Goal: Transaction & Acquisition: Purchase product/service

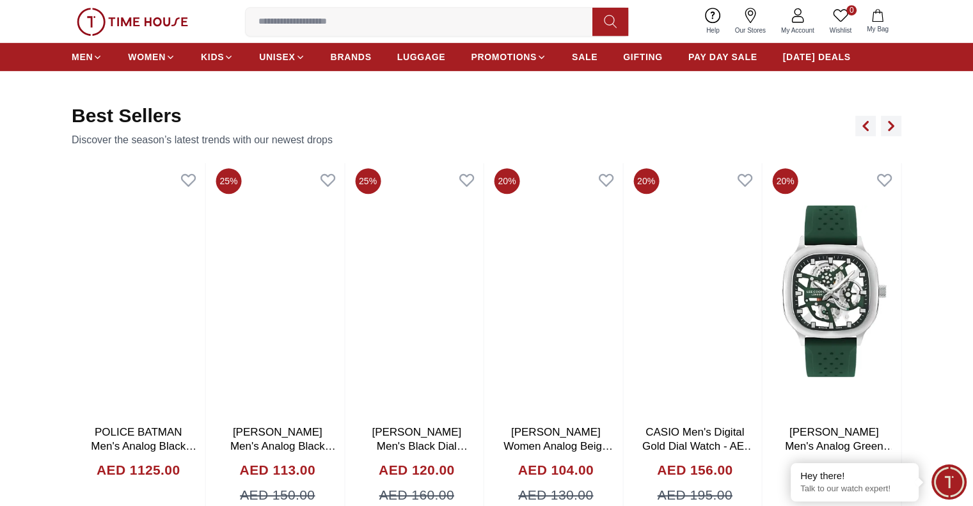
scroll to position [698, 0]
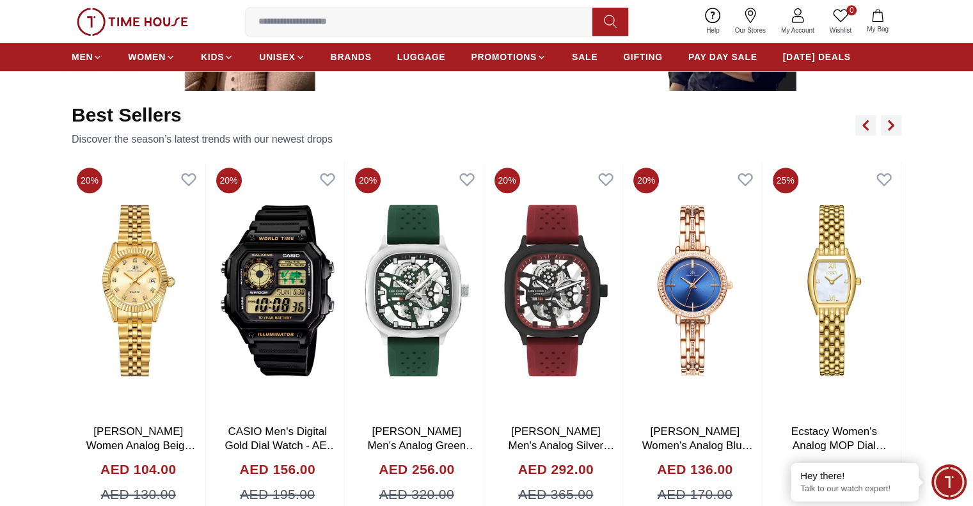
click at [690, 172] on img at bounding box center [695, 290] width 134 height 256
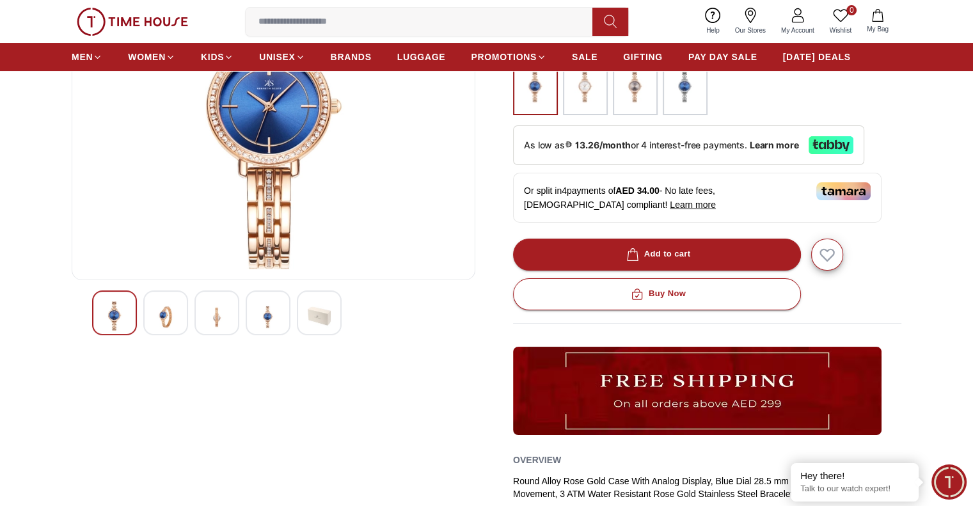
scroll to position [192, 0]
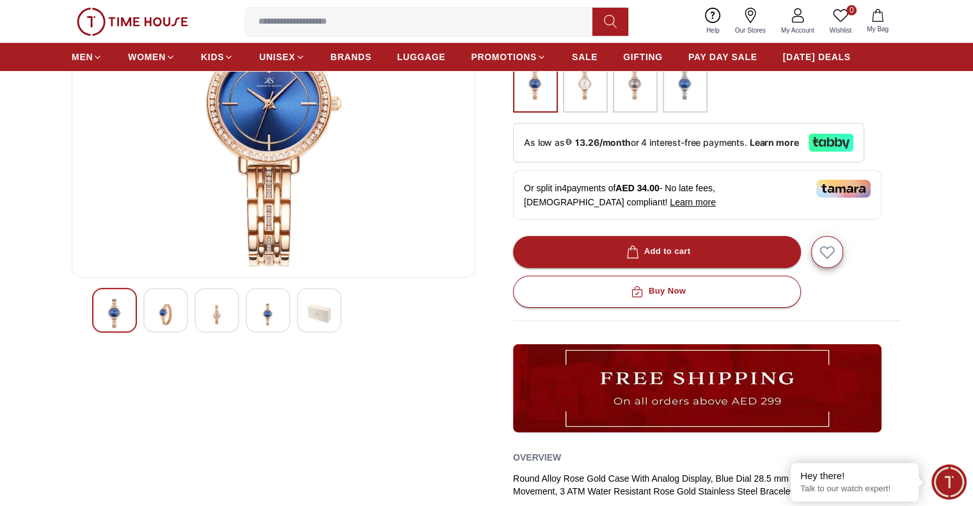
click at [174, 304] on img at bounding box center [165, 314] width 23 height 31
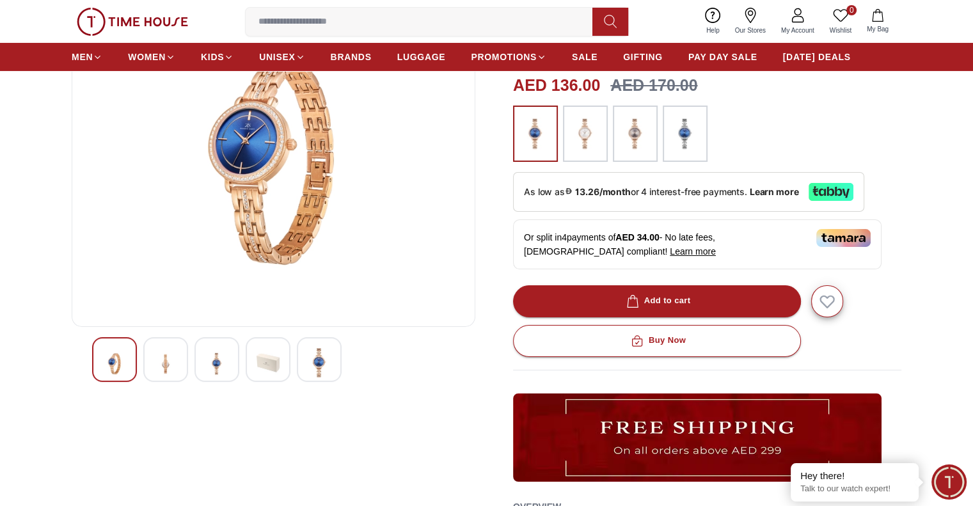
scroll to position [64, 0]
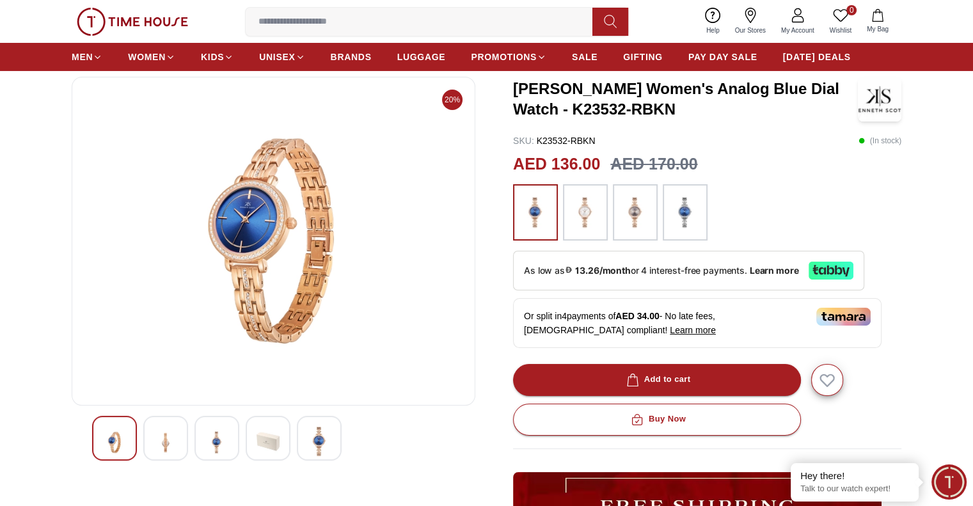
click at [178, 441] on div at bounding box center [165, 438] width 45 height 45
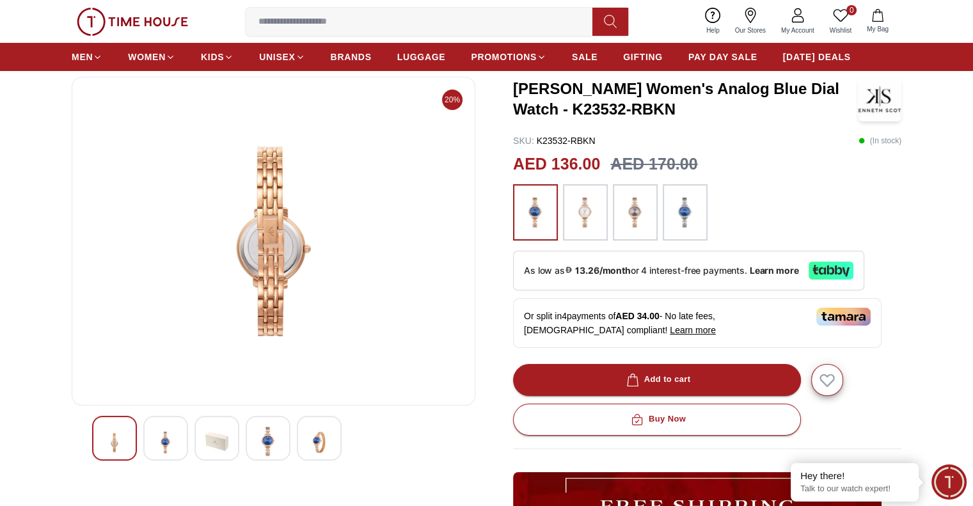
click at [166, 430] on img at bounding box center [165, 442] width 23 height 31
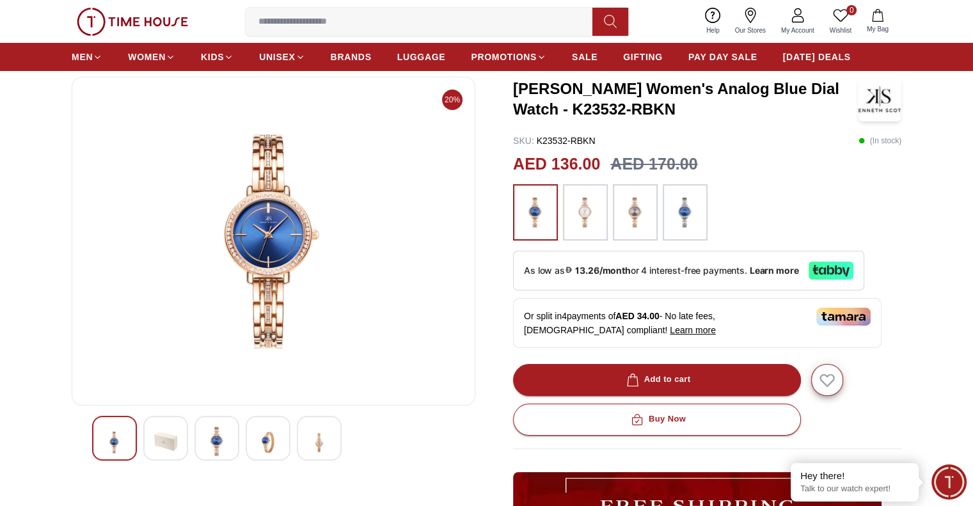
click at [166, 430] on img at bounding box center [165, 441] width 23 height 29
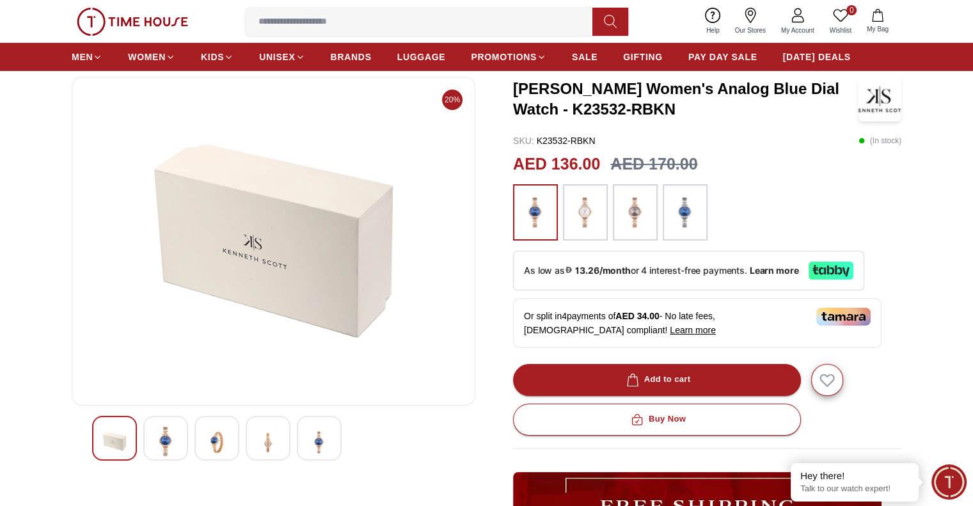
click at [166, 430] on img at bounding box center [165, 441] width 23 height 29
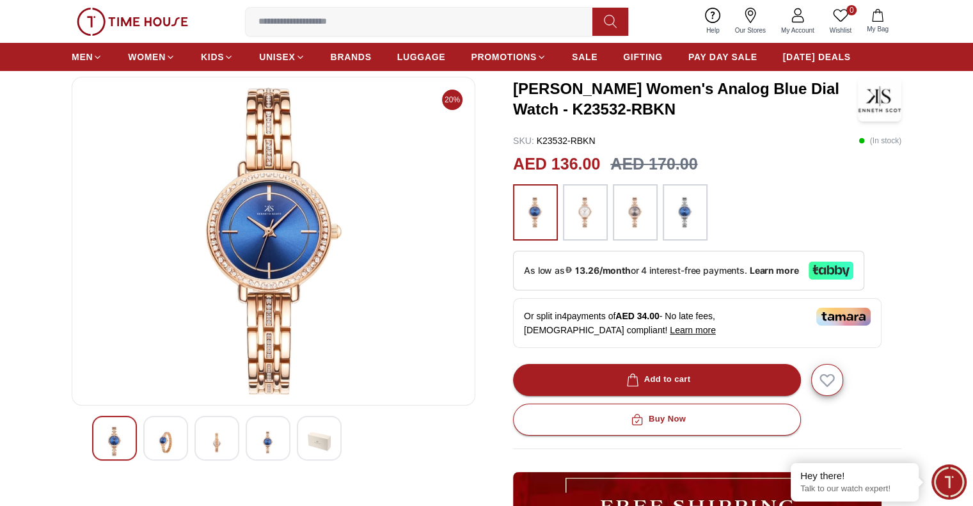
click at [166, 430] on img at bounding box center [165, 442] width 23 height 31
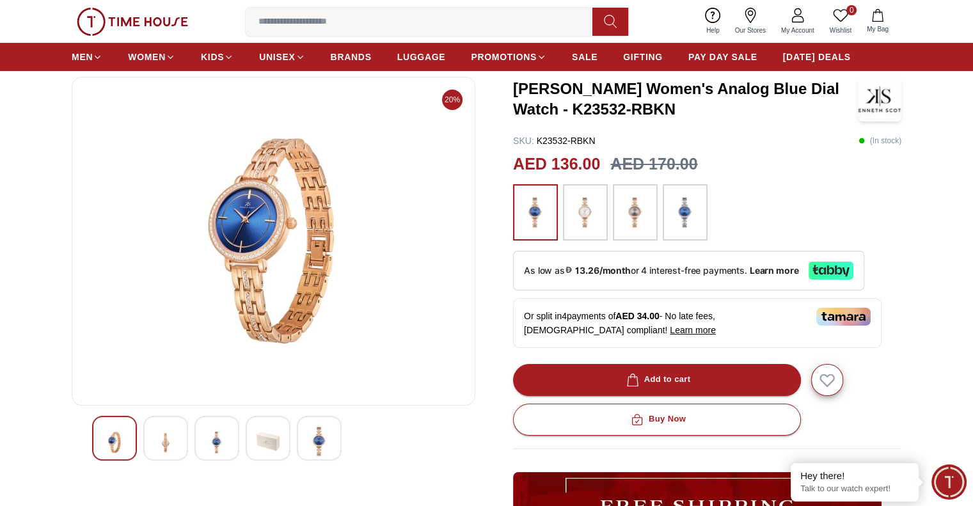
click at [166, 430] on img at bounding box center [165, 442] width 23 height 31
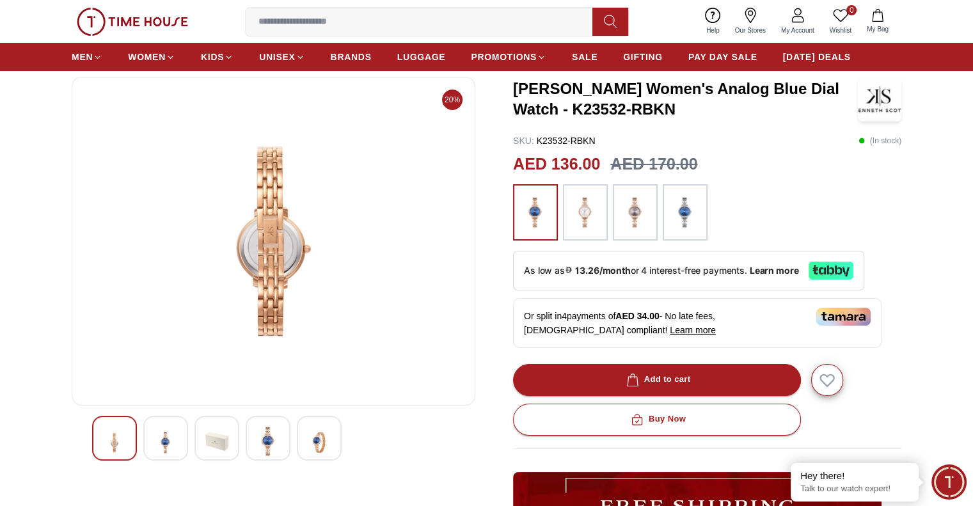
click at [166, 430] on img at bounding box center [165, 442] width 23 height 31
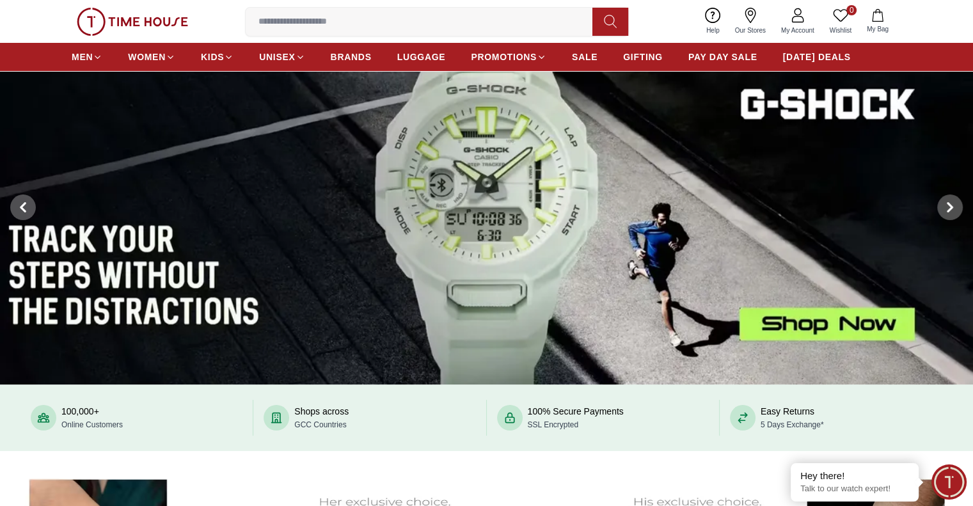
scroll to position [698, 0]
